Goal: Check status: Check status

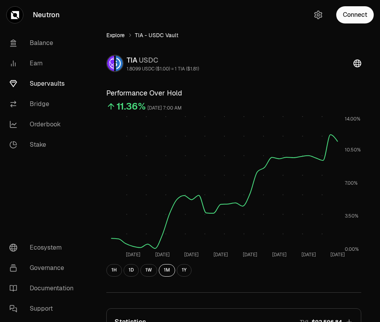
click at [121, 36] on link "Explore" at bounding box center [115, 35] width 18 height 8
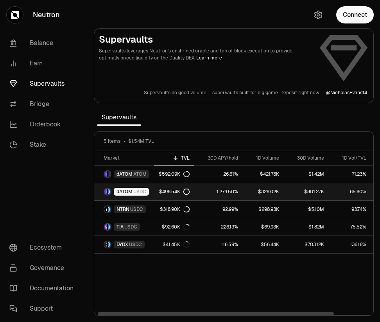
click at [108, 193] on img at bounding box center [109, 191] width 3 height 6
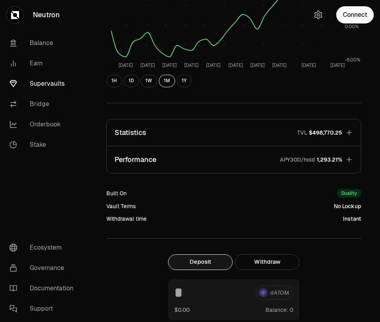
scroll to position [176, 0]
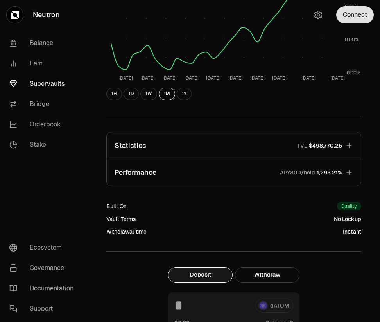
click at [357, 17] on button "Connect" at bounding box center [355, 14] width 38 height 17
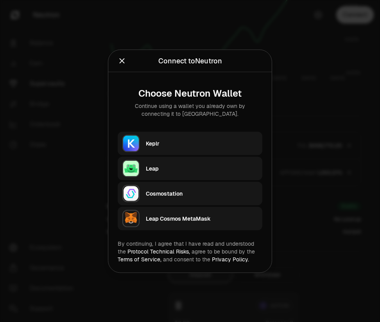
click at [232, 134] on div "Keplr" at bounding box center [204, 143] width 116 height 18
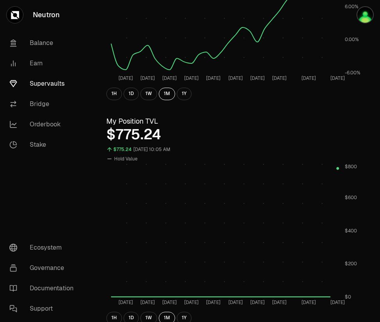
click at [339, 121] on h3 "My Position TVL" at bounding box center [233, 121] width 255 height 11
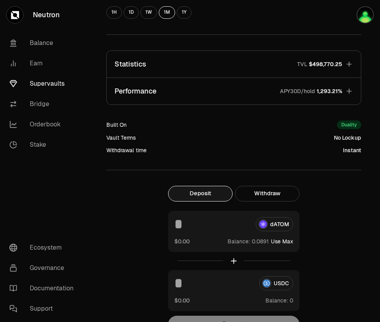
scroll to position [482, 0]
click at [351, 88] on icon "button" at bounding box center [349, 91] width 8 height 8
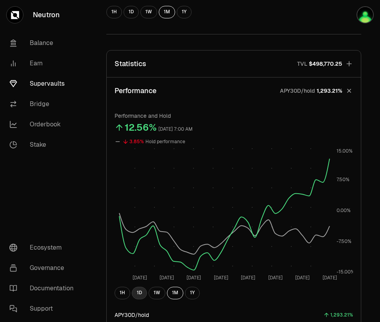
click at [138, 296] on button "1D" at bounding box center [139, 292] width 15 height 13
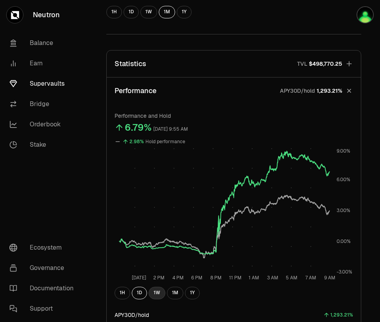
click at [151, 291] on button "1W" at bounding box center [156, 292] width 17 height 13
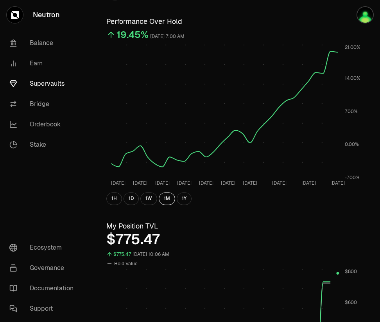
scroll to position [68, 0]
